Goal: Obtain resource: Download file/media

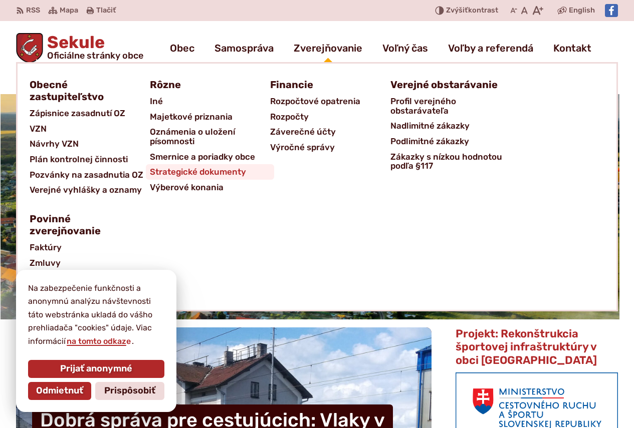
click at [211, 172] on span "Strategické dokumenty" at bounding box center [198, 172] width 96 height 16
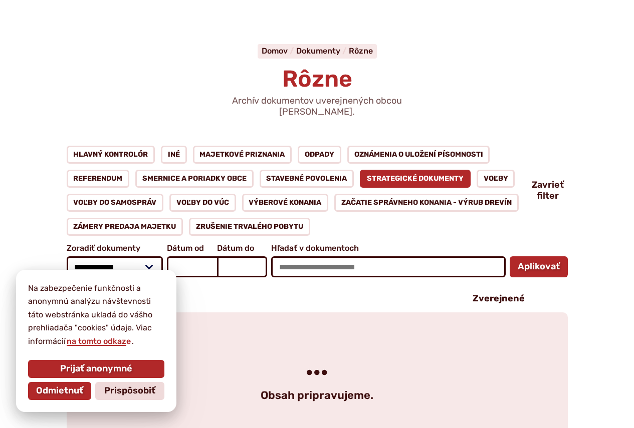
scroll to position [100, 0]
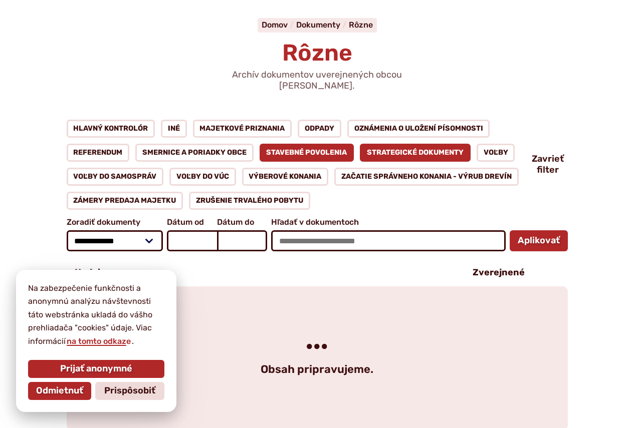
click at [313, 144] on link "Stavebné povolenia" at bounding box center [306, 153] width 95 height 18
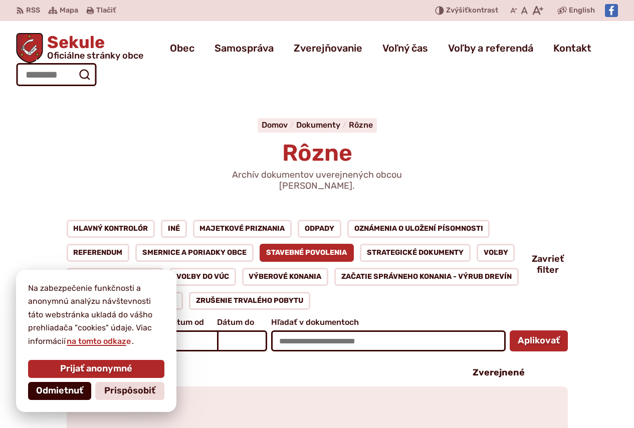
click at [51, 391] on span "Odmietnuť" at bounding box center [59, 391] width 47 height 11
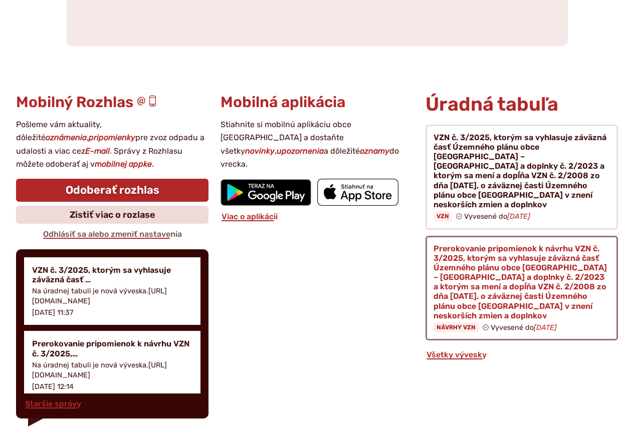
scroll to position [501, 0]
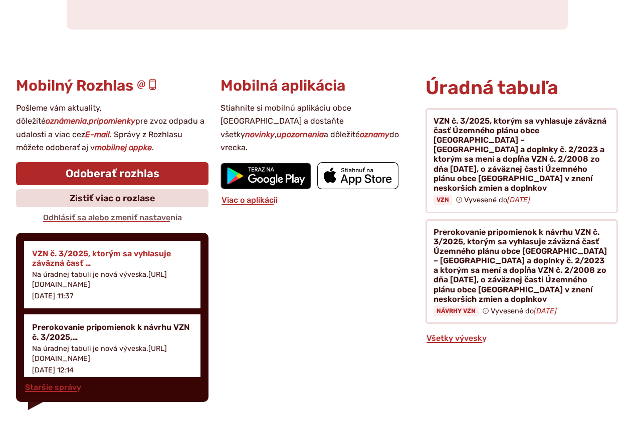
click at [81, 249] on h4 "VZN č. 3/2025, ktorým sa vyhlasuje záväzná časť …" at bounding box center [112, 258] width 160 height 19
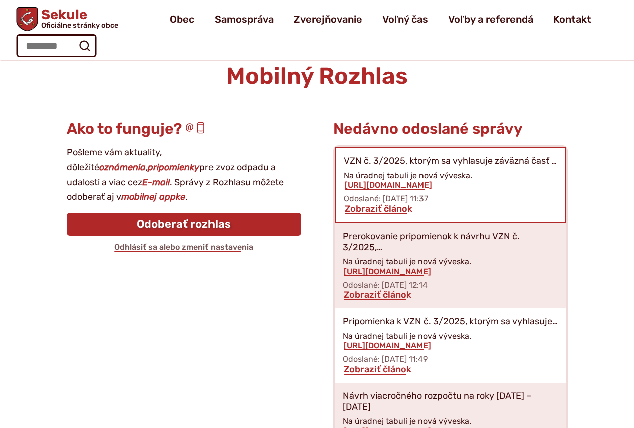
scroll to position [67, 0]
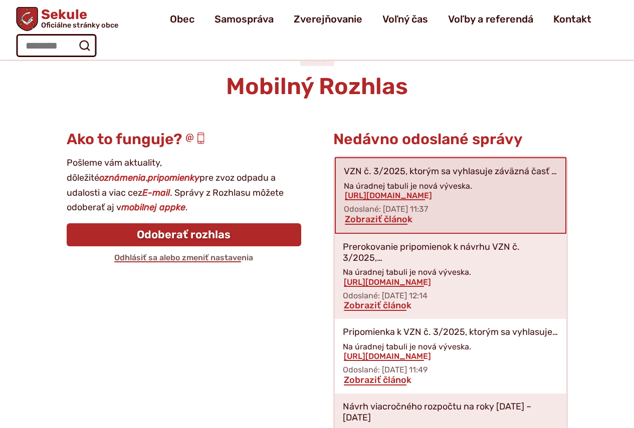
click at [452, 173] on p "VZN č. 3/2025, ktorým sa vyhlasuje záväzná časť …" at bounding box center [450, 171] width 213 height 11
click at [396, 199] on link "https://obecsekule.sk?p=10867" at bounding box center [388, 196] width 89 height 10
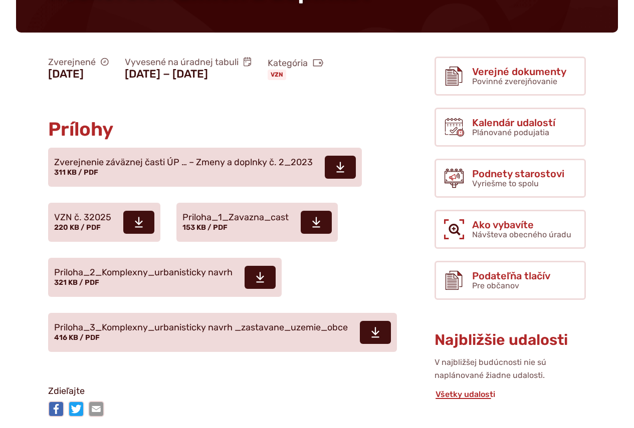
scroll to position [351, 0]
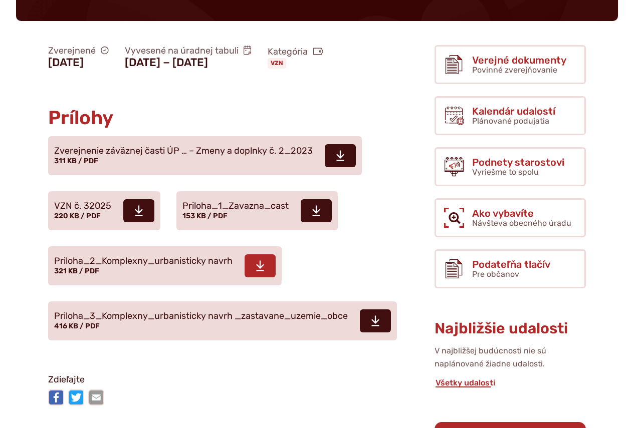
click at [255, 254] on span at bounding box center [259, 265] width 31 height 23
click at [380, 315] on icon at bounding box center [375, 321] width 9 height 12
click at [318, 205] on icon at bounding box center [316, 211] width 9 height 12
